Goal: Check status

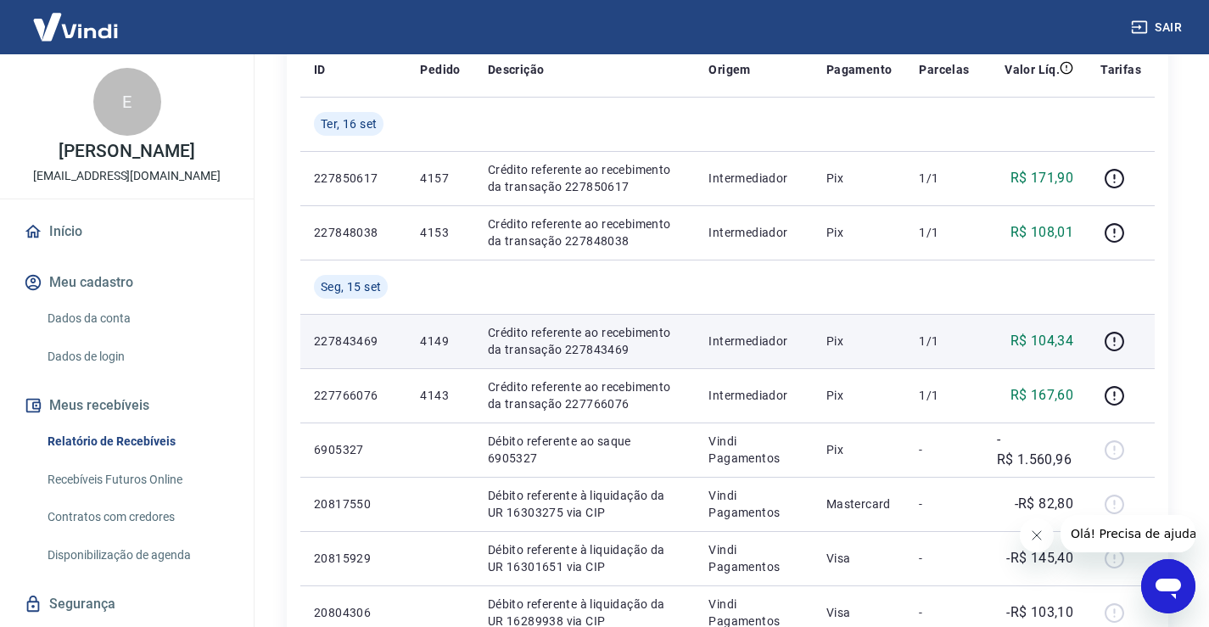
scroll to position [255, 0]
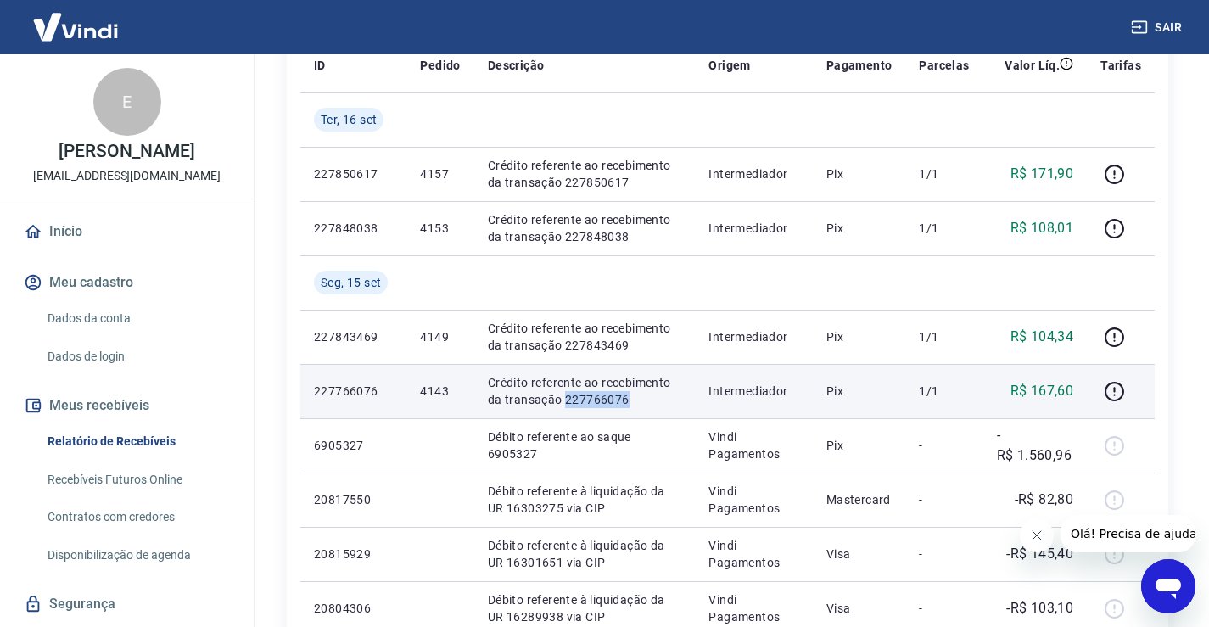
drag, startPoint x: 619, startPoint y: 399, endPoint x: 563, endPoint y: 404, distance: 55.4
click at [563, 404] on p "Crédito referente ao recebimento da transação 227766076" at bounding box center [585, 391] width 194 height 34
click at [1119, 391] on icon "button" at bounding box center [1114, 391] width 21 height 21
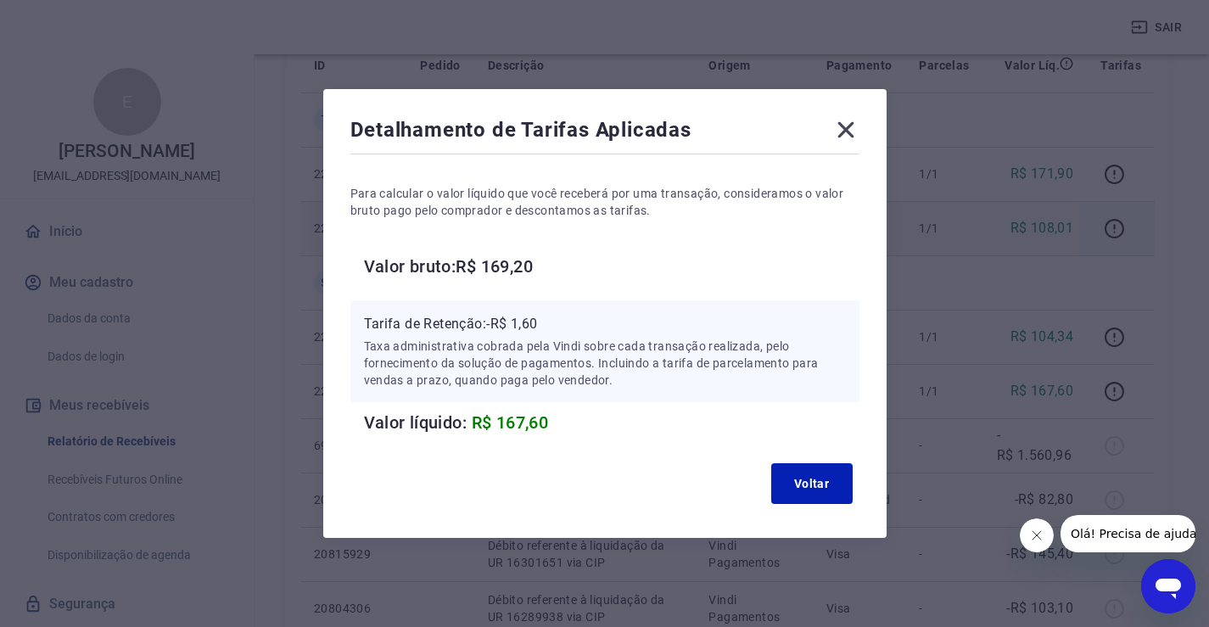
drag, startPoint x: 854, startPoint y: 127, endPoint x: 899, endPoint y: 228, distance: 110.5
click at [854, 127] on icon at bounding box center [845, 130] width 16 height 16
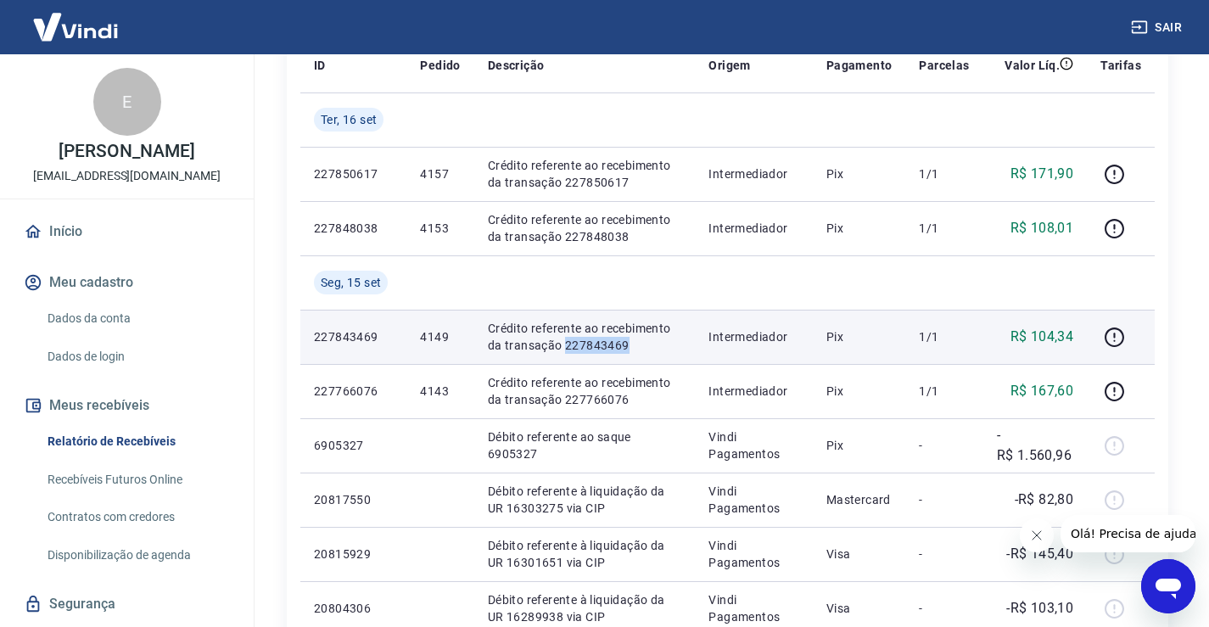
drag, startPoint x: 627, startPoint y: 347, endPoint x: 564, endPoint y: 349, distance: 62.8
click at [564, 349] on p "Crédito referente ao recebimento da transação 227843469" at bounding box center [585, 337] width 194 height 34
copy p "227843469"
click at [1117, 332] on icon "button" at bounding box center [1114, 337] width 21 height 21
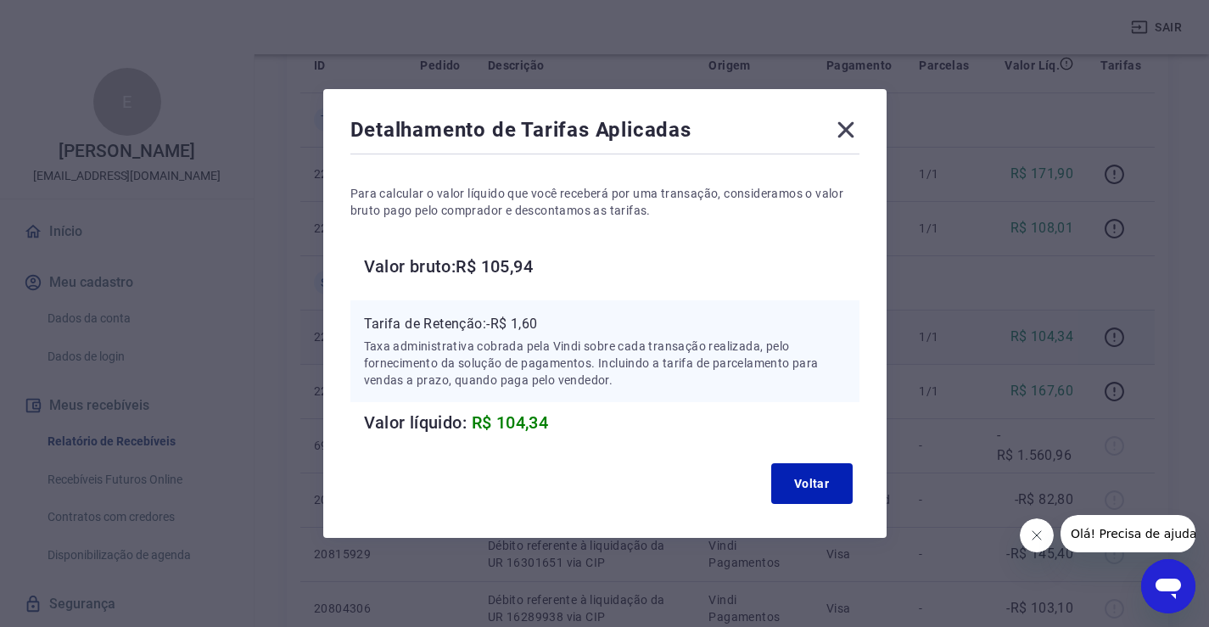
click at [851, 125] on icon at bounding box center [845, 129] width 27 height 27
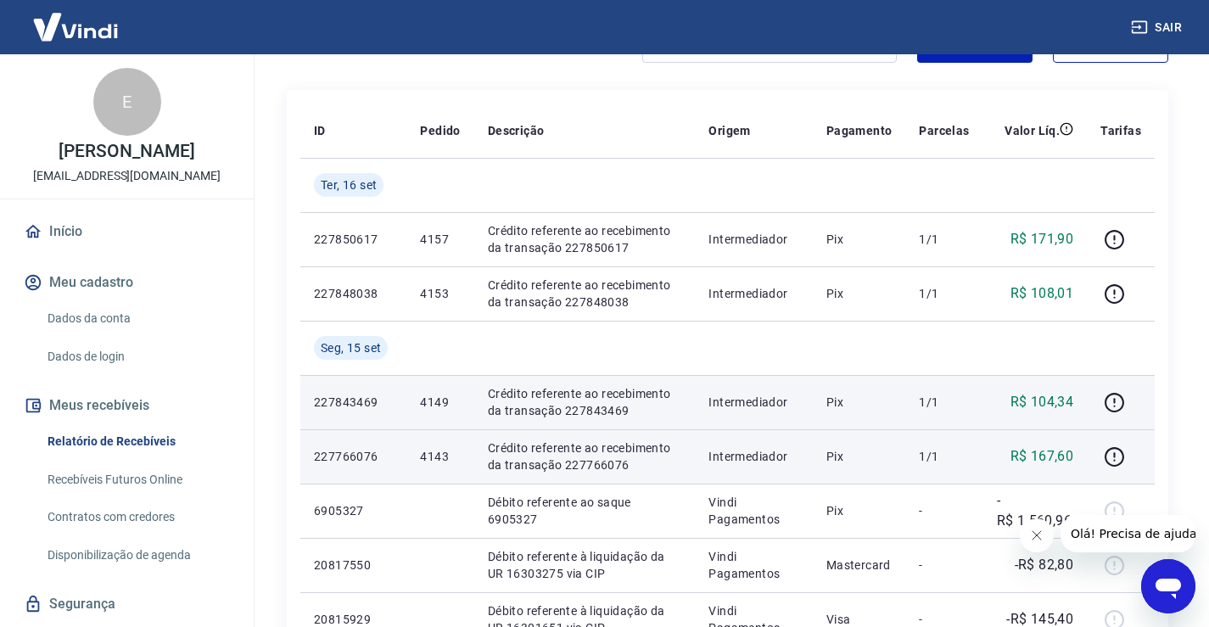
scroll to position [170, 0]
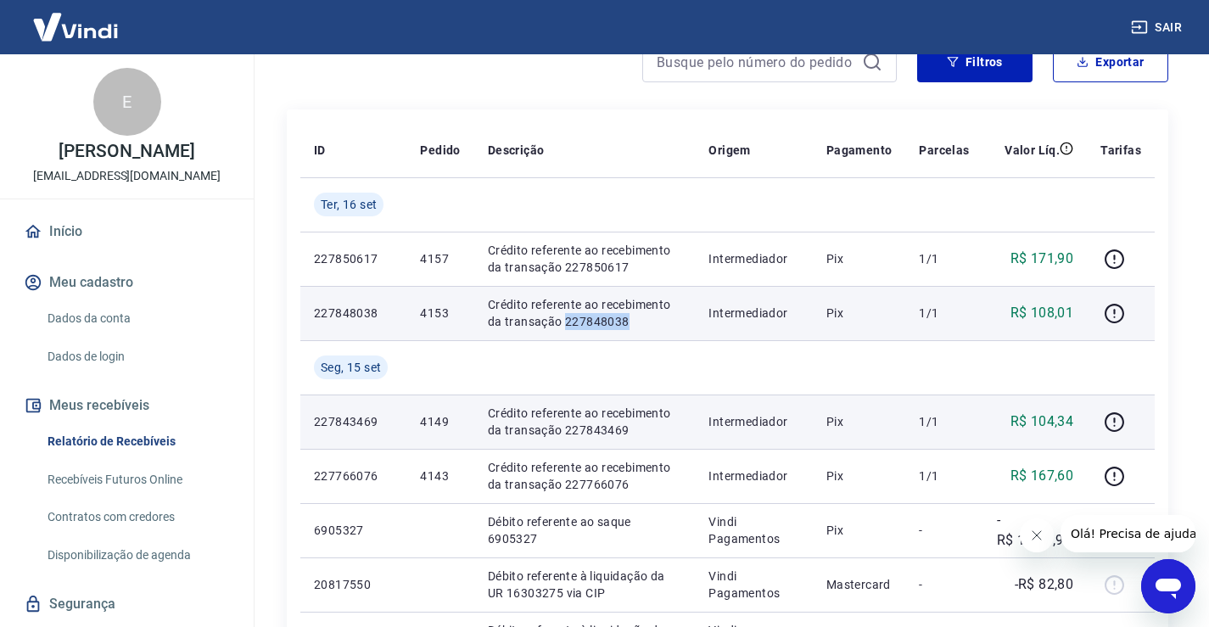
drag, startPoint x: 639, startPoint y: 322, endPoint x: 566, endPoint y: 321, distance: 73.0
click at [566, 321] on p "Crédito referente ao recebimento da transação 227848038" at bounding box center [585, 313] width 194 height 34
copy p "227848038"
click at [1117, 305] on icon "button" at bounding box center [1114, 313] width 21 height 21
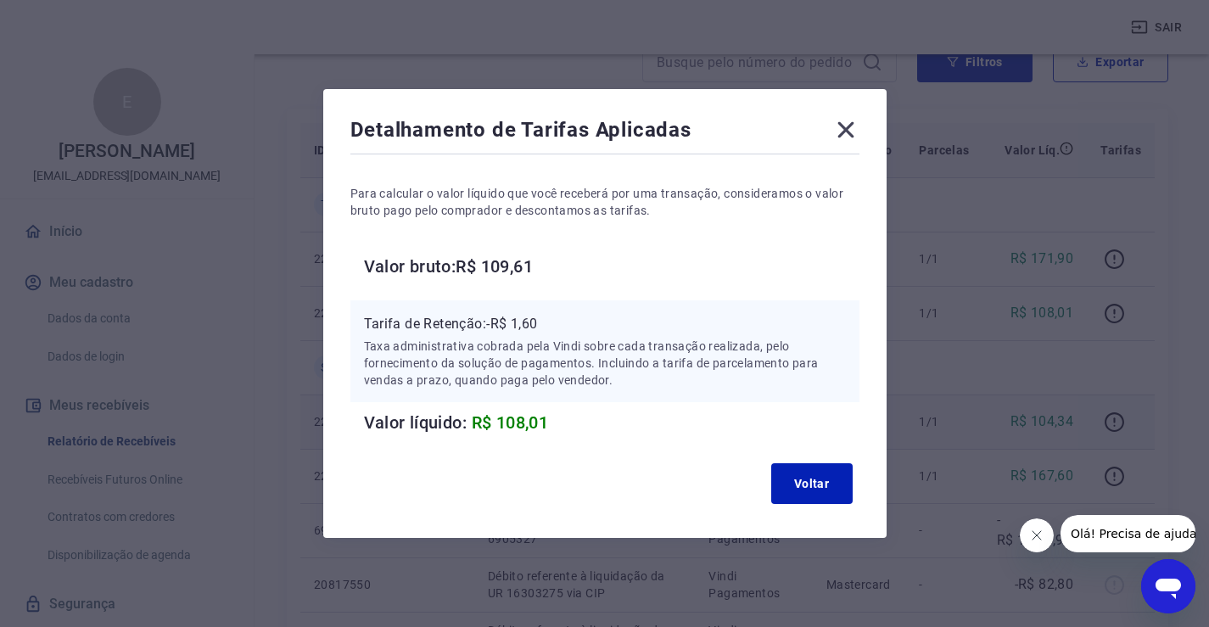
drag, startPoint x: 856, startPoint y: 132, endPoint x: 867, endPoint y: 160, distance: 29.3
click at [854, 132] on icon at bounding box center [845, 130] width 16 height 16
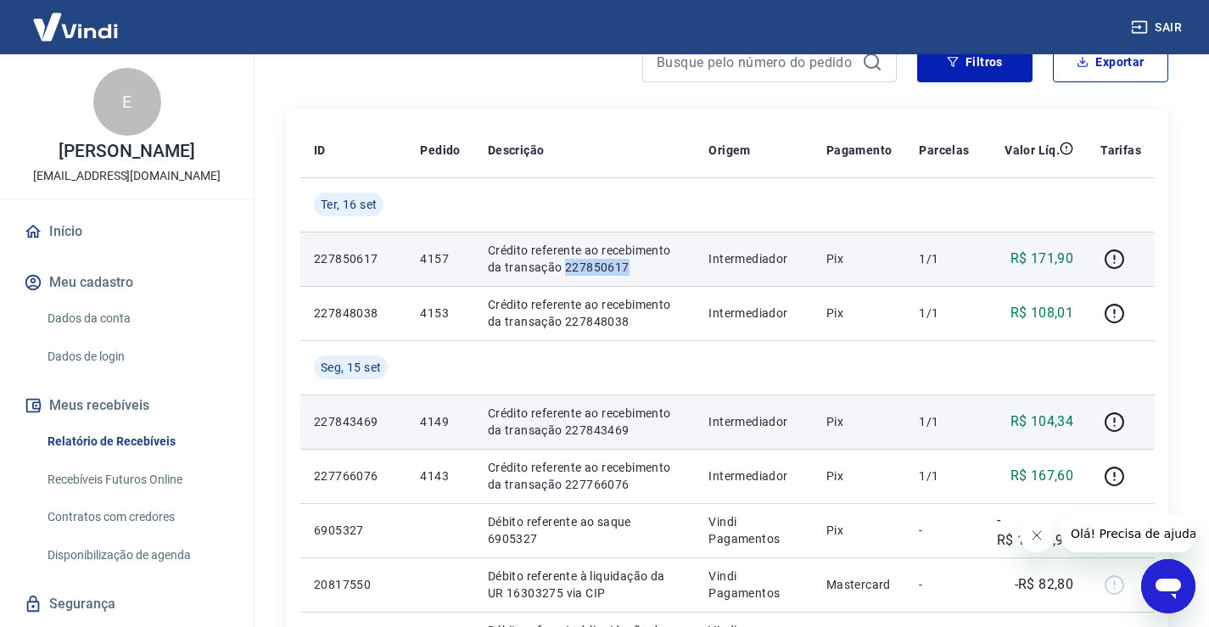
drag, startPoint x: 647, startPoint y: 267, endPoint x: 565, endPoint y: 262, distance: 81.6
click at [565, 262] on p "Crédito referente ao recebimento da transação 227850617" at bounding box center [585, 259] width 194 height 34
copy p "227850617"
click at [1120, 259] on icon "button" at bounding box center [1114, 259] width 21 height 21
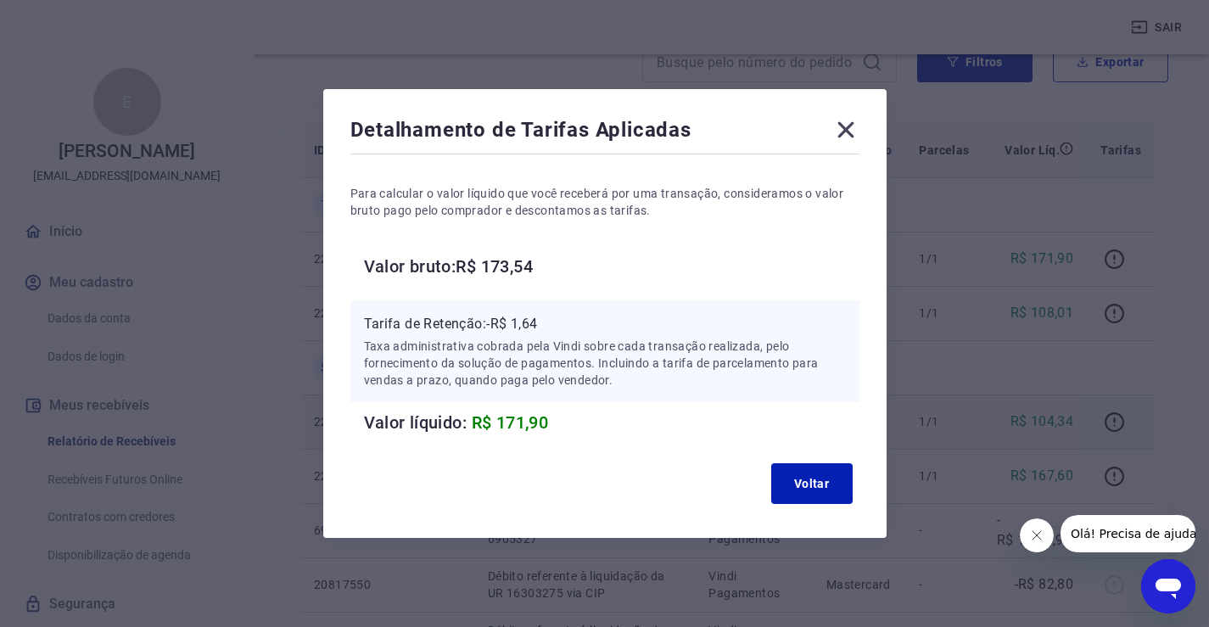
drag, startPoint x: 848, startPoint y: 132, endPoint x: 853, endPoint y: 163, distance: 30.8
click at [849, 132] on icon at bounding box center [845, 130] width 16 height 16
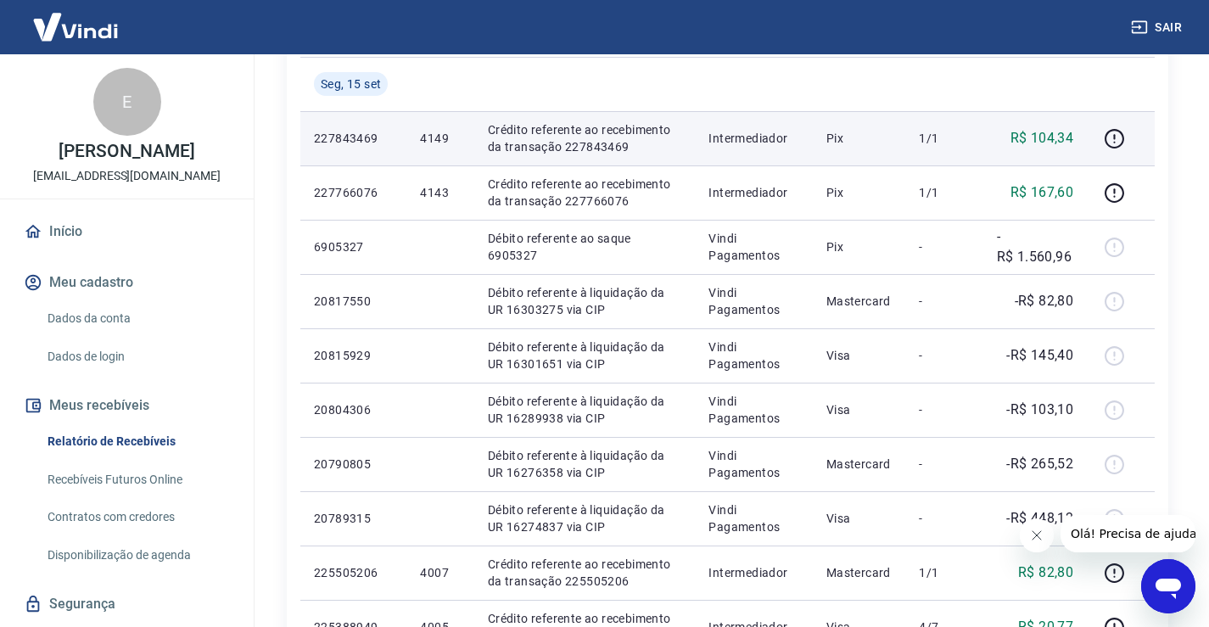
scroll to position [0, 0]
